Goal: Check status

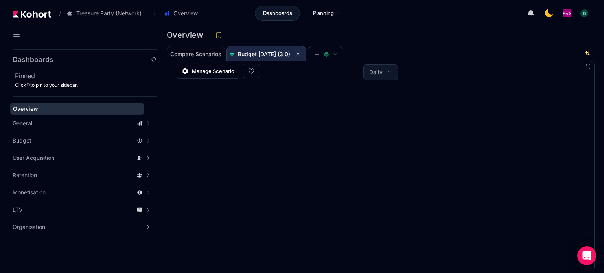
click at [261, 51] on span "Budget [DATE] (3.0)" at bounding box center [264, 54] width 52 height 7
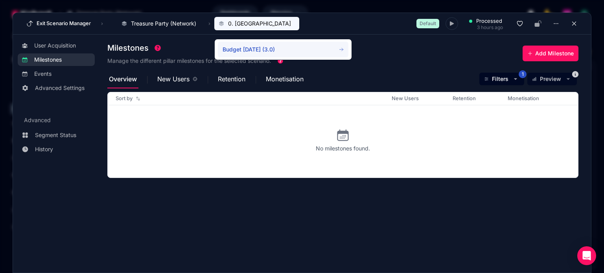
click at [237, 50] on span "Budget [DATE] (3.0)" at bounding box center [274, 50] width 104 height 8
